Goal: Task Accomplishment & Management: Manage account settings

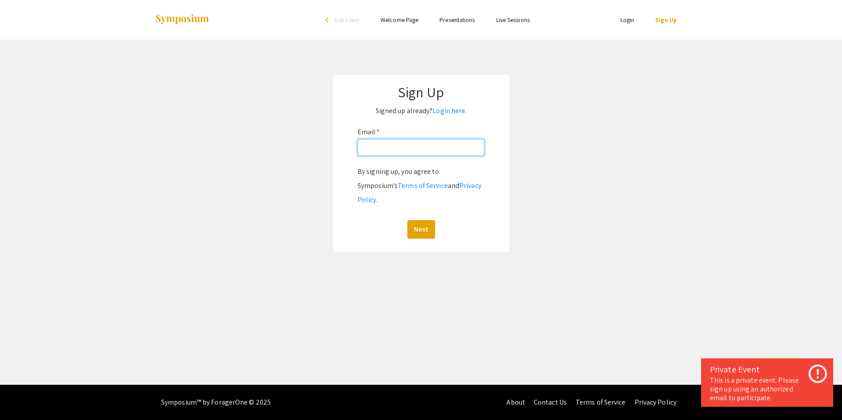
click at [412, 144] on input "Email: *" at bounding box center [421, 147] width 127 height 17
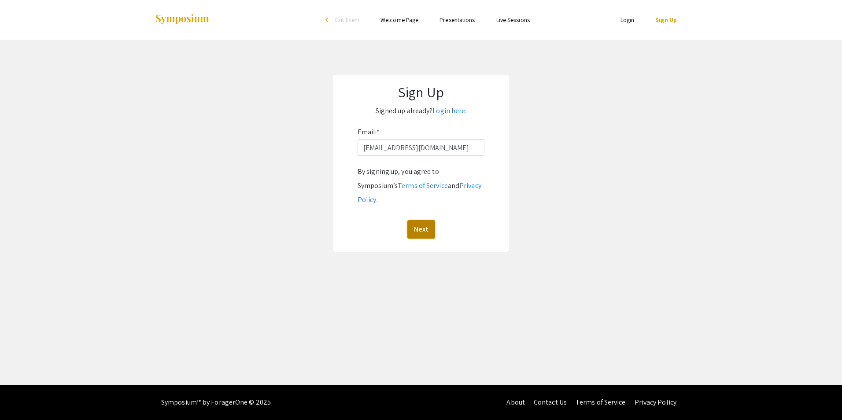
click at [423, 220] on button "Next" at bounding box center [421, 229] width 28 height 18
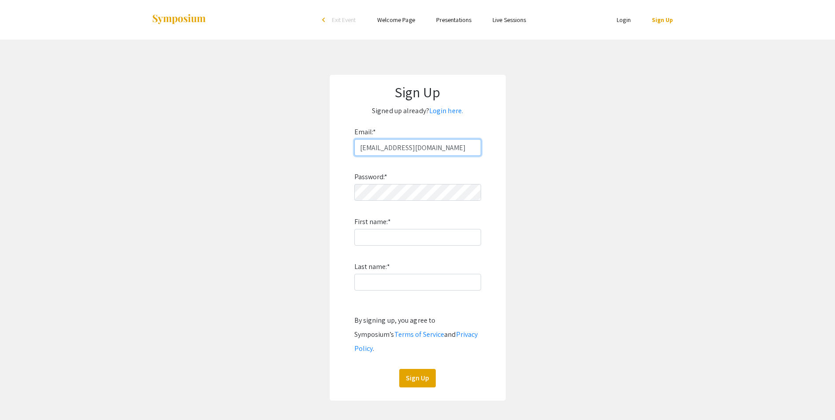
type input "[PERSON_NAME][EMAIL_ADDRESS][PERSON_NAME][DOMAIN_NAME]"
click at [615, 23] on li "Login" at bounding box center [623, 20] width 35 height 11
click at [634, 18] on li "Login" at bounding box center [623, 20] width 35 height 11
click at [630, 20] on link "Login" at bounding box center [624, 20] width 14 height 8
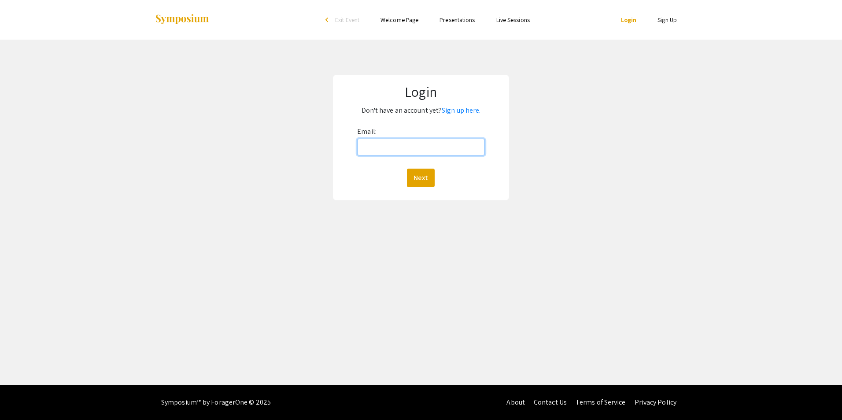
click at [391, 153] on input "Email:" at bounding box center [420, 147] width 127 height 17
click at [420, 181] on button "Next" at bounding box center [421, 178] width 28 height 18
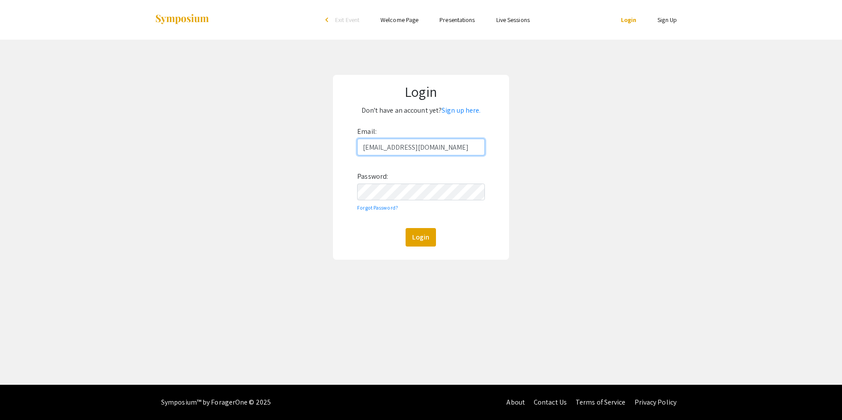
type input "[PERSON_NAME][EMAIL_ADDRESS][PERSON_NAME][DOMAIN_NAME]"
click at [417, 239] on button "Login" at bounding box center [420, 237] width 30 height 18
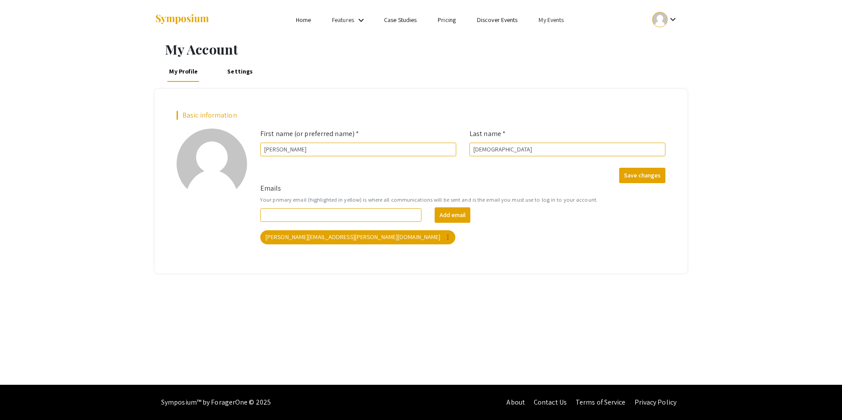
click at [309, 20] on link "Home" at bounding box center [303, 20] width 15 height 8
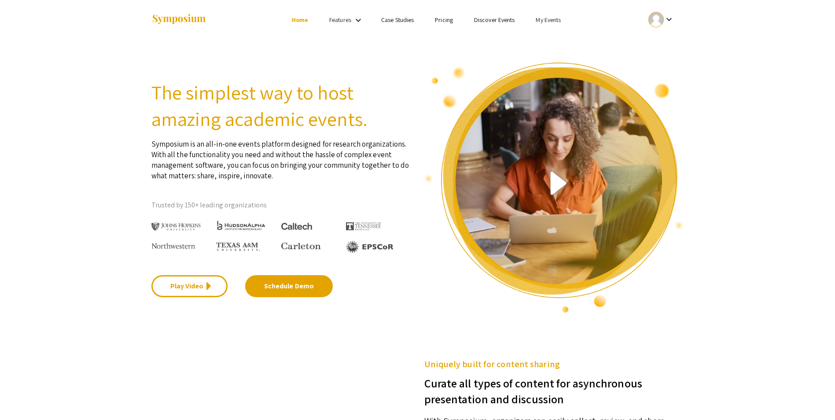
click at [387, 21] on link "Case Studies" at bounding box center [397, 20] width 33 height 8
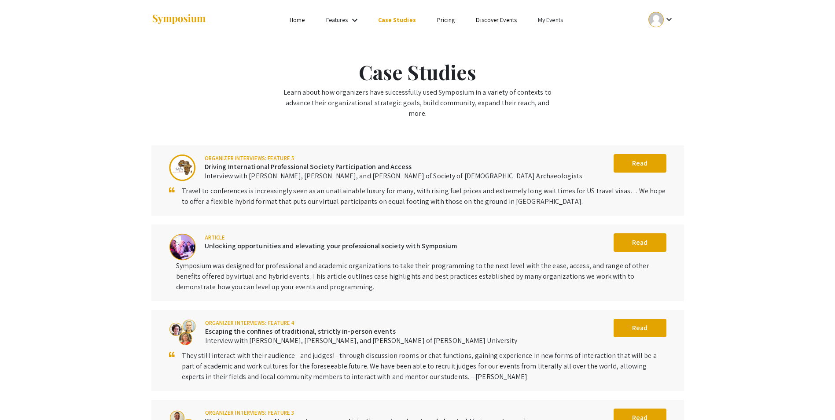
click at [353, 19] on mat-icon "keyboard_arrow_down" at bounding box center [355, 20] width 11 height 11
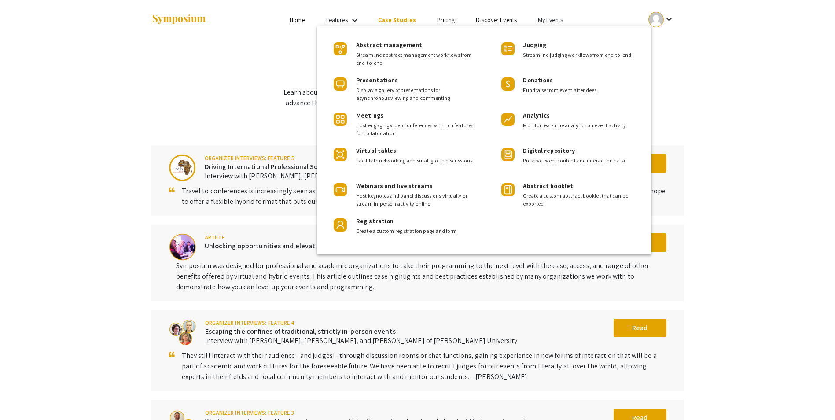
click at [549, 21] on div at bounding box center [417, 210] width 835 height 420
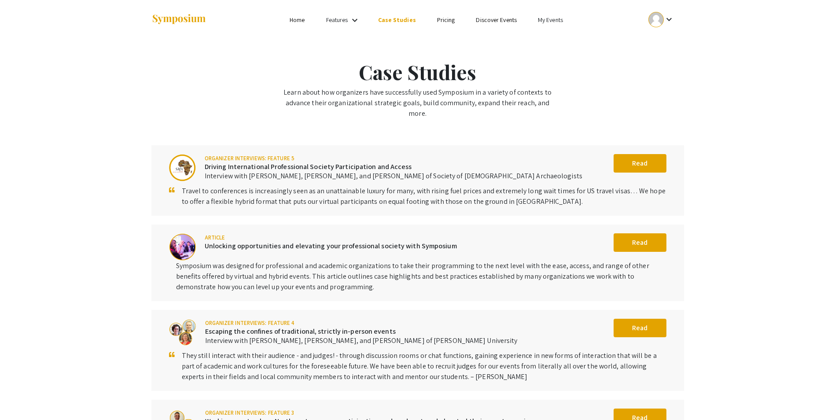
click at [549, 21] on link "My Events" at bounding box center [550, 20] width 25 height 8
click at [563, 40] on button "Events I've organized" at bounding box center [563, 39] width 75 height 21
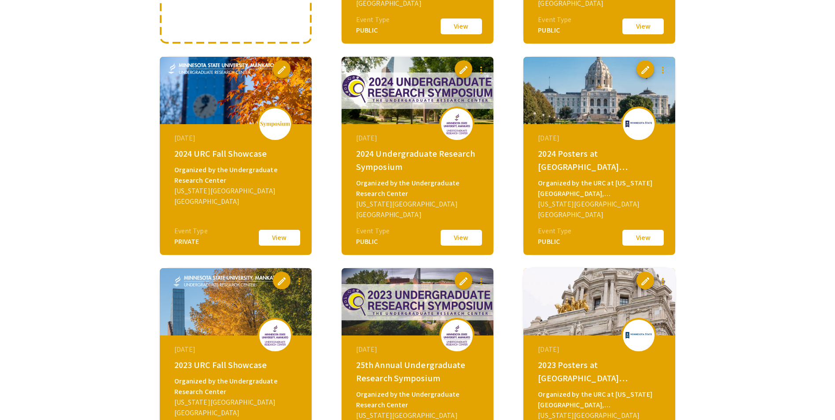
scroll to position [264, 0]
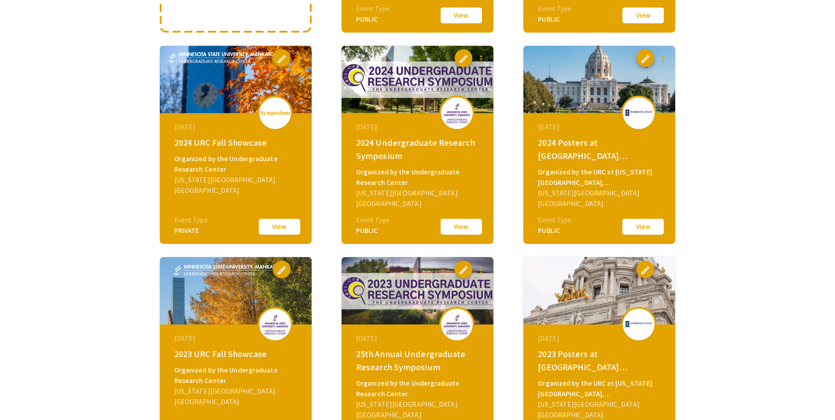
click at [284, 225] on button "View" at bounding box center [280, 226] width 44 height 18
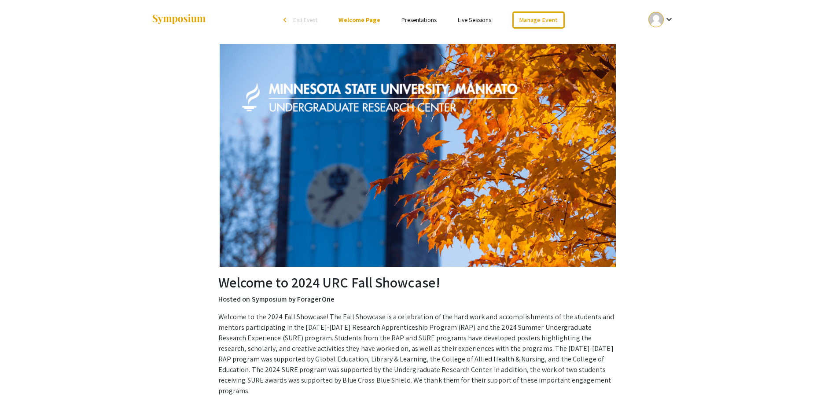
click at [417, 107] on img at bounding box center [418, 155] width 396 height 223
click at [506, 129] on img at bounding box center [418, 155] width 396 height 223
click at [422, 288] on h2 "Welcome to 2024 URC Fall Showcase!" at bounding box center [417, 282] width 399 height 17
click at [668, 21] on mat-icon "keyboard_arrow_down" at bounding box center [669, 19] width 11 height 11
click at [698, 169] on div at bounding box center [417, 210] width 835 height 420
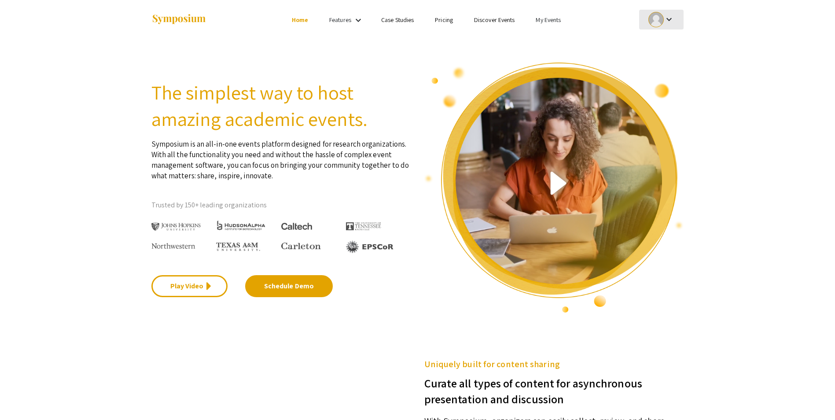
click at [663, 21] on div at bounding box center [656, 19] width 15 height 15
click at [666, 44] on button "My Account" at bounding box center [666, 43] width 54 height 21
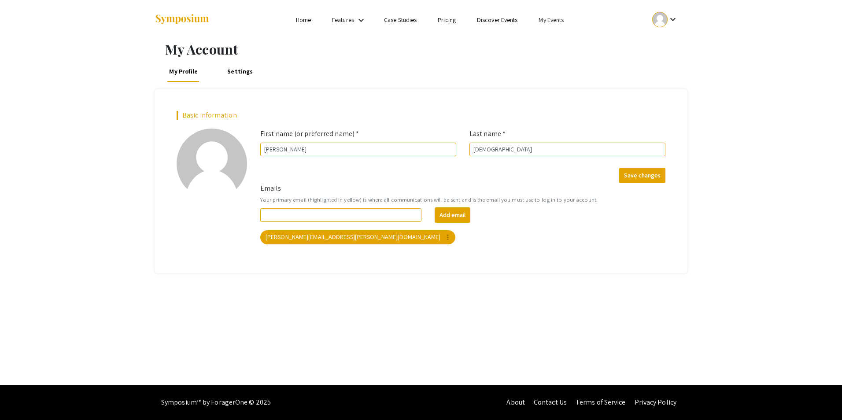
click at [556, 19] on link "My Events" at bounding box center [550, 20] width 25 height 8
click at [559, 38] on button "Events I've organized" at bounding box center [565, 39] width 75 height 21
